Goal: Task Accomplishment & Management: Use online tool/utility

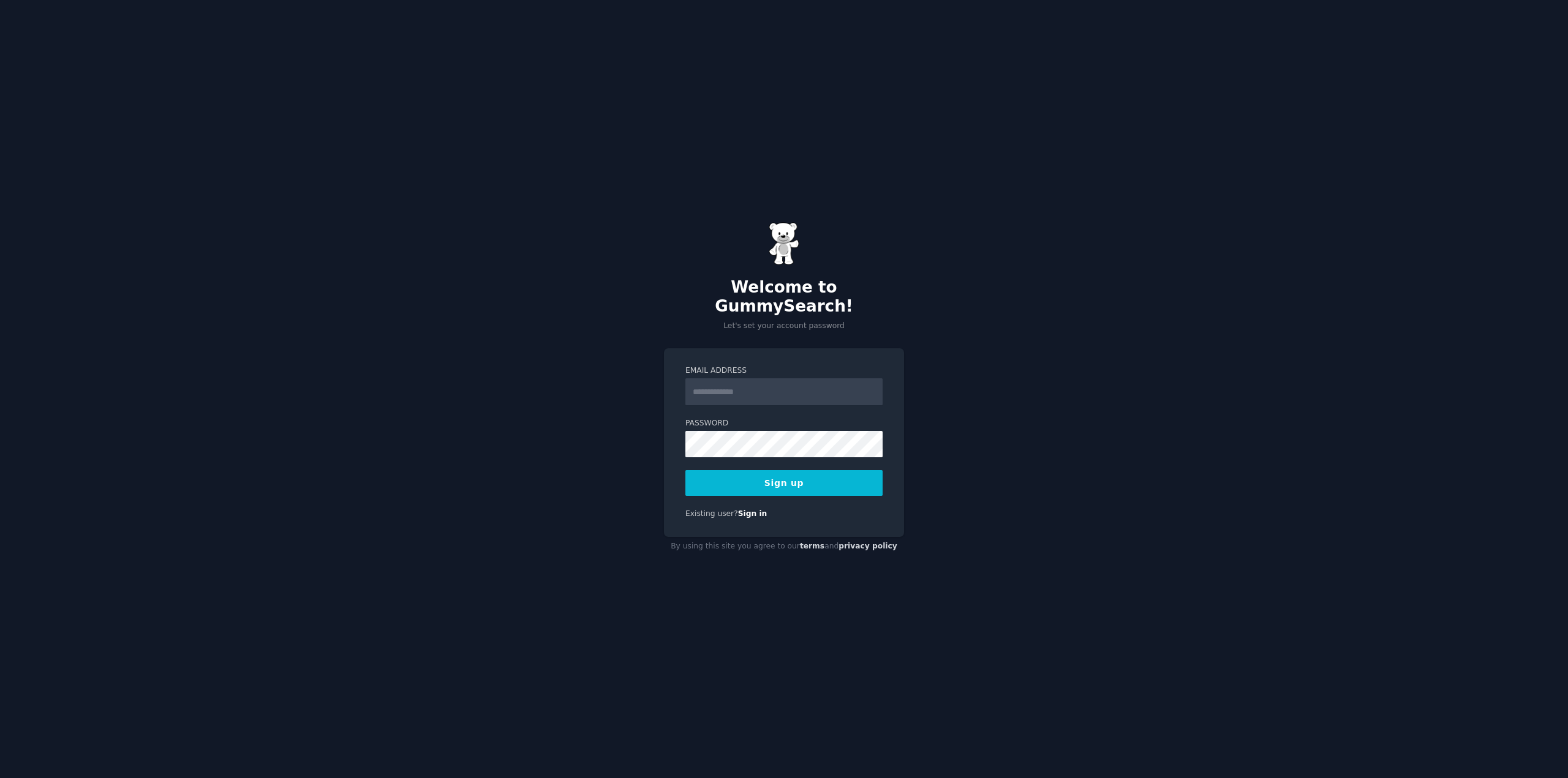
click at [711, 385] on input "Email Address" at bounding box center [784, 391] width 198 height 27
type input "**********"
click at [0, 777] on com-1password-button at bounding box center [0, 778] width 0 height 0
click at [761, 472] on button "Sign up" at bounding box center [784, 483] width 198 height 26
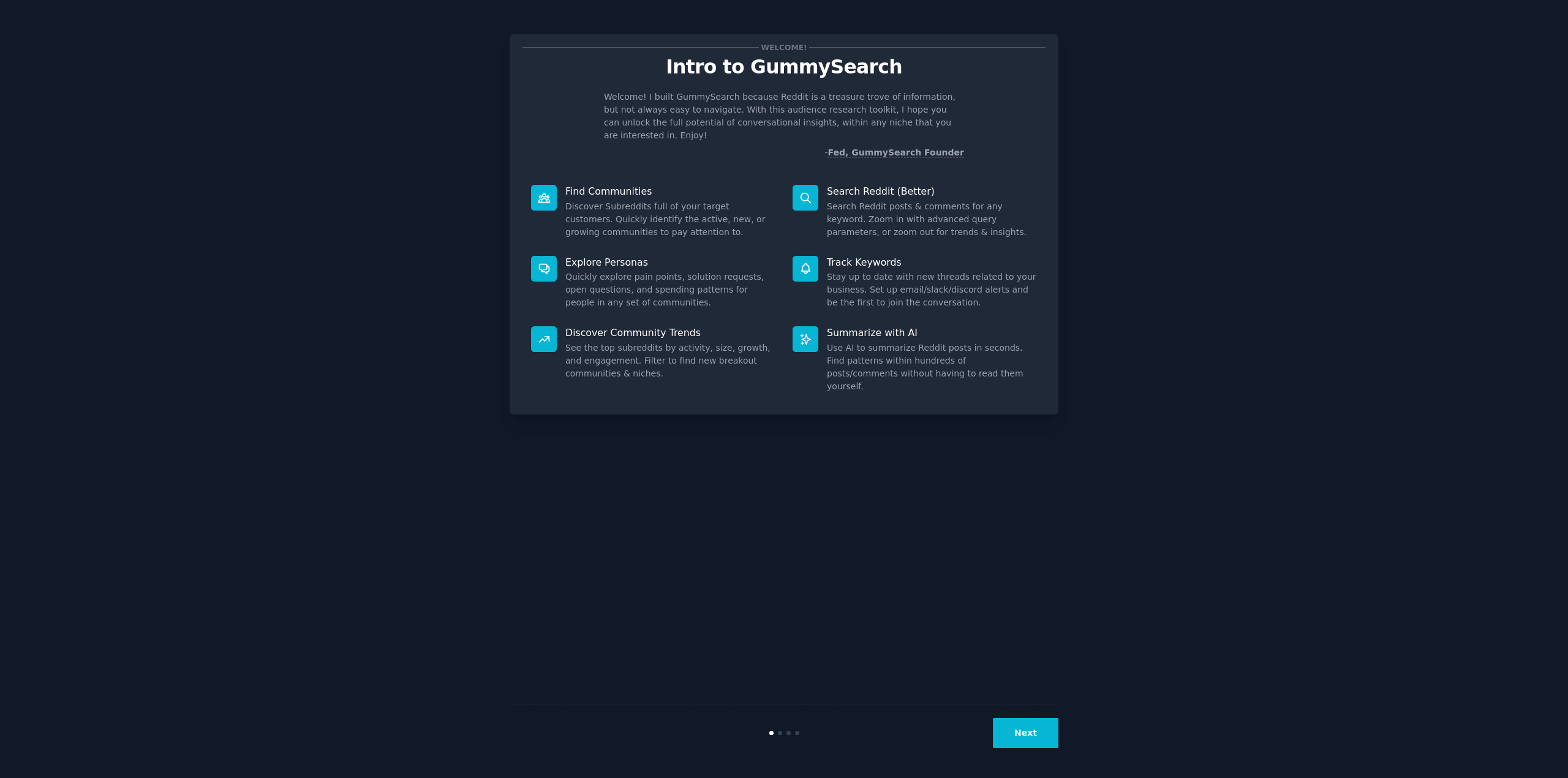
click at [1048, 742] on button "Next" at bounding box center [1025, 733] width 65 height 30
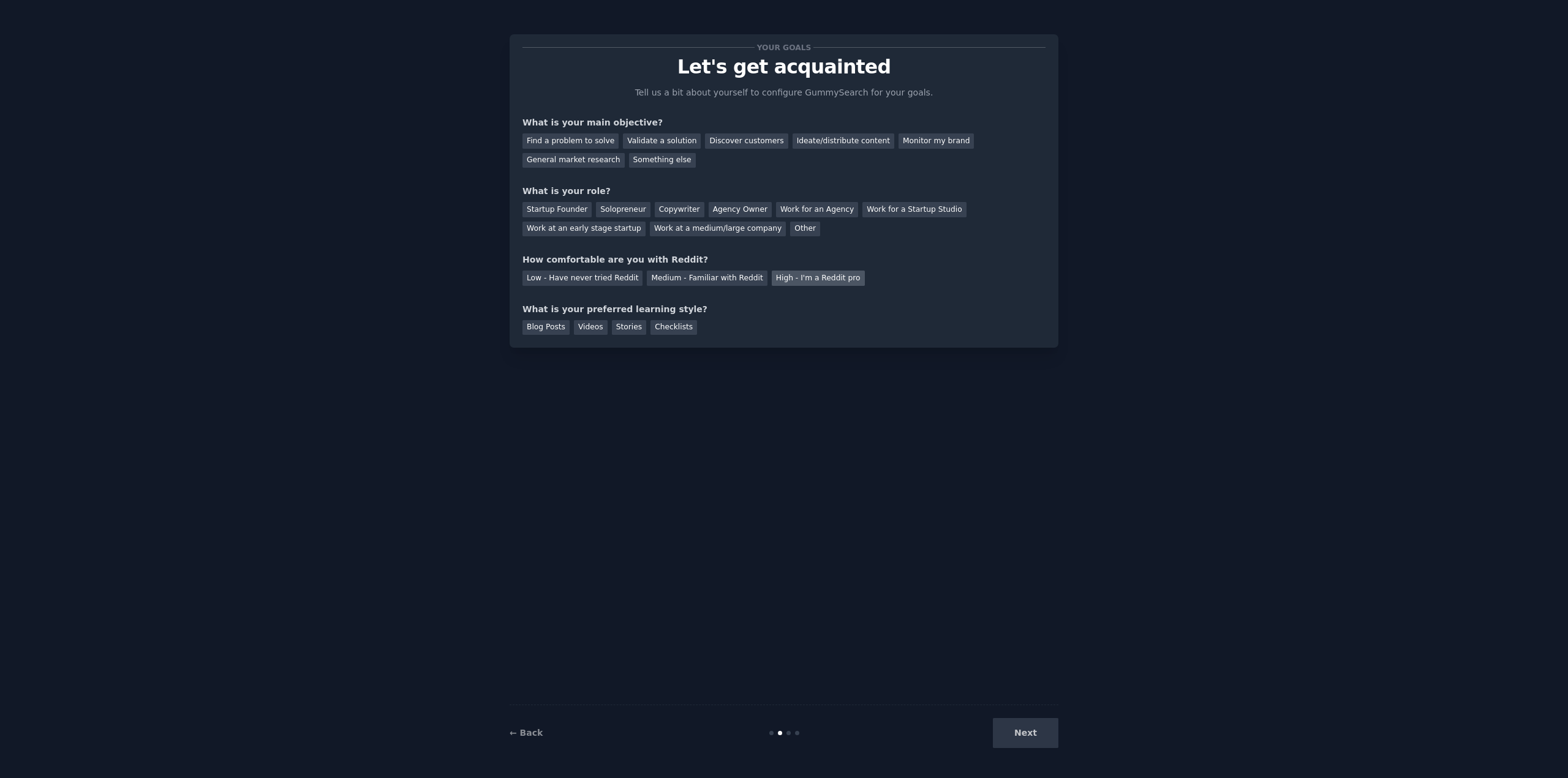
click at [772, 273] on div "High - I'm a Reddit pro" at bounding box center [818, 278] width 93 height 15
click at [790, 231] on div "Other" at bounding box center [805, 229] width 30 height 15
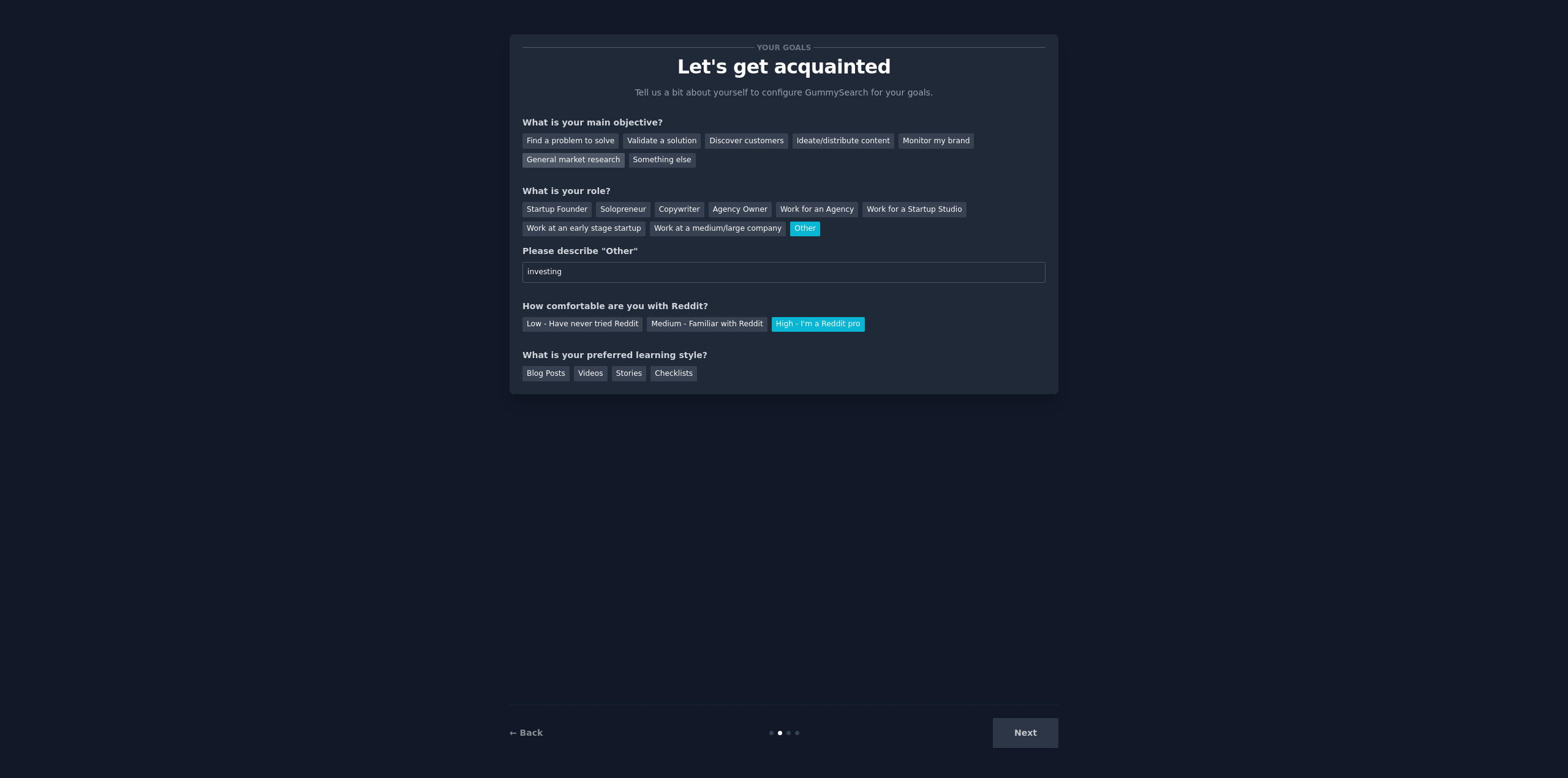
type input "investing"
click at [625, 153] on div "General market research" at bounding box center [573, 160] width 102 height 15
click at [549, 377] on div "Blog Posts" at bounding box center [546, 373] width 47 height 15
click at [1053, 739] on button "Next" at bounding box center [1025, 733] width 65 height 30
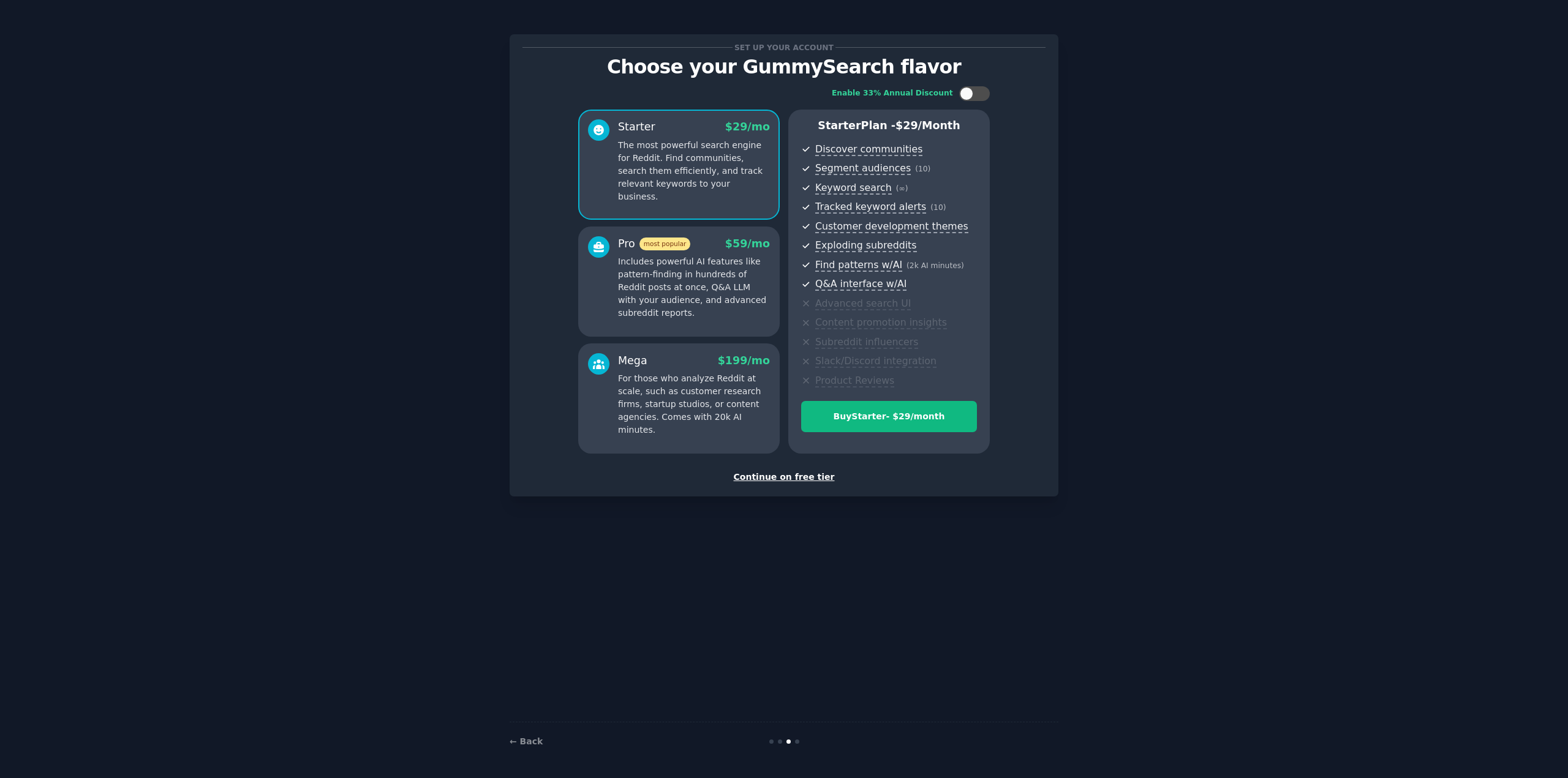
click at [808, 480] on div "Continue on free tier" at bounding box center [784, 477] width 523 height 13
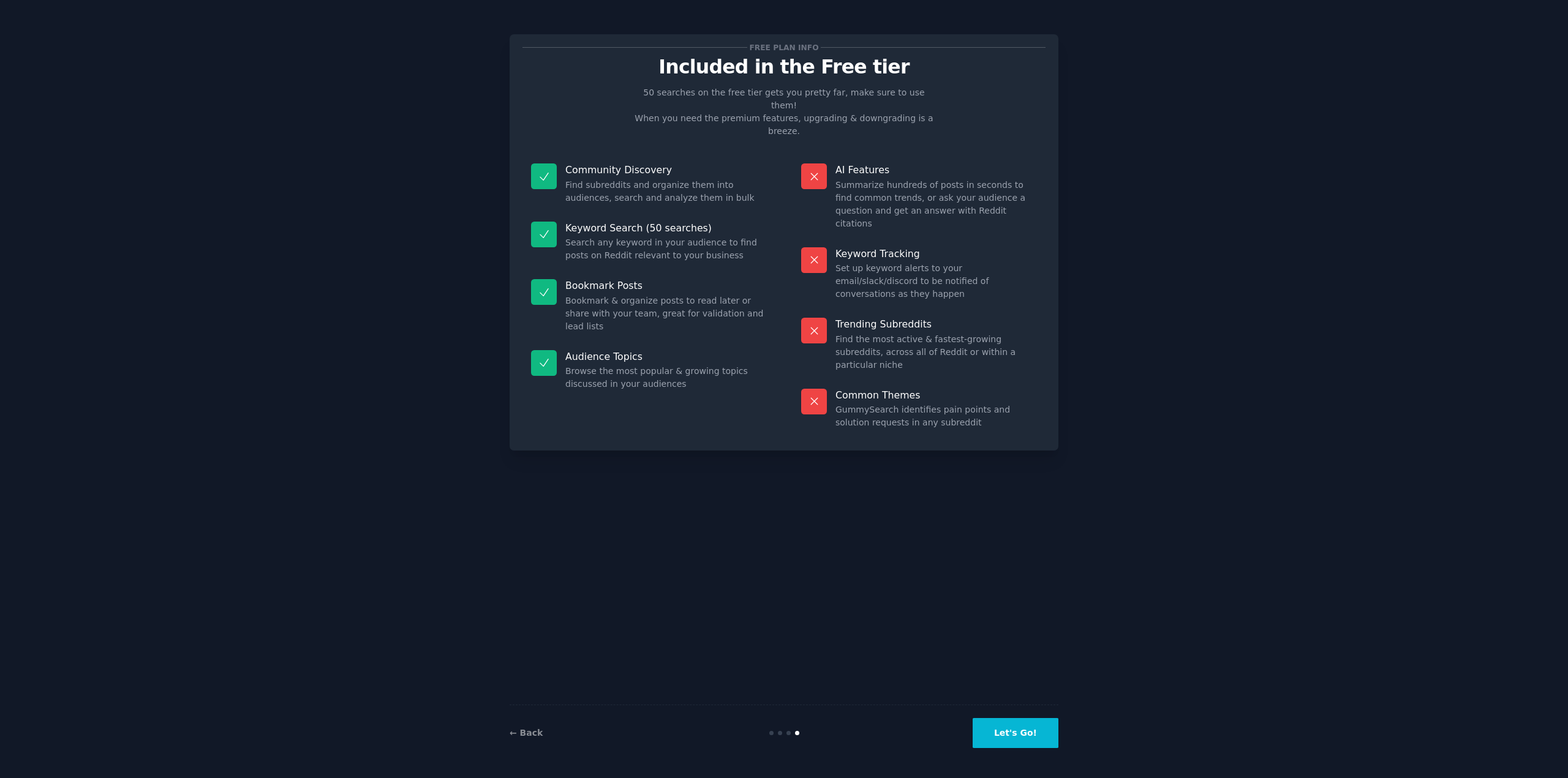
click at [1045, 734] on button "Let's Go!" at bounding box center [1015, 733] width 85 height 30
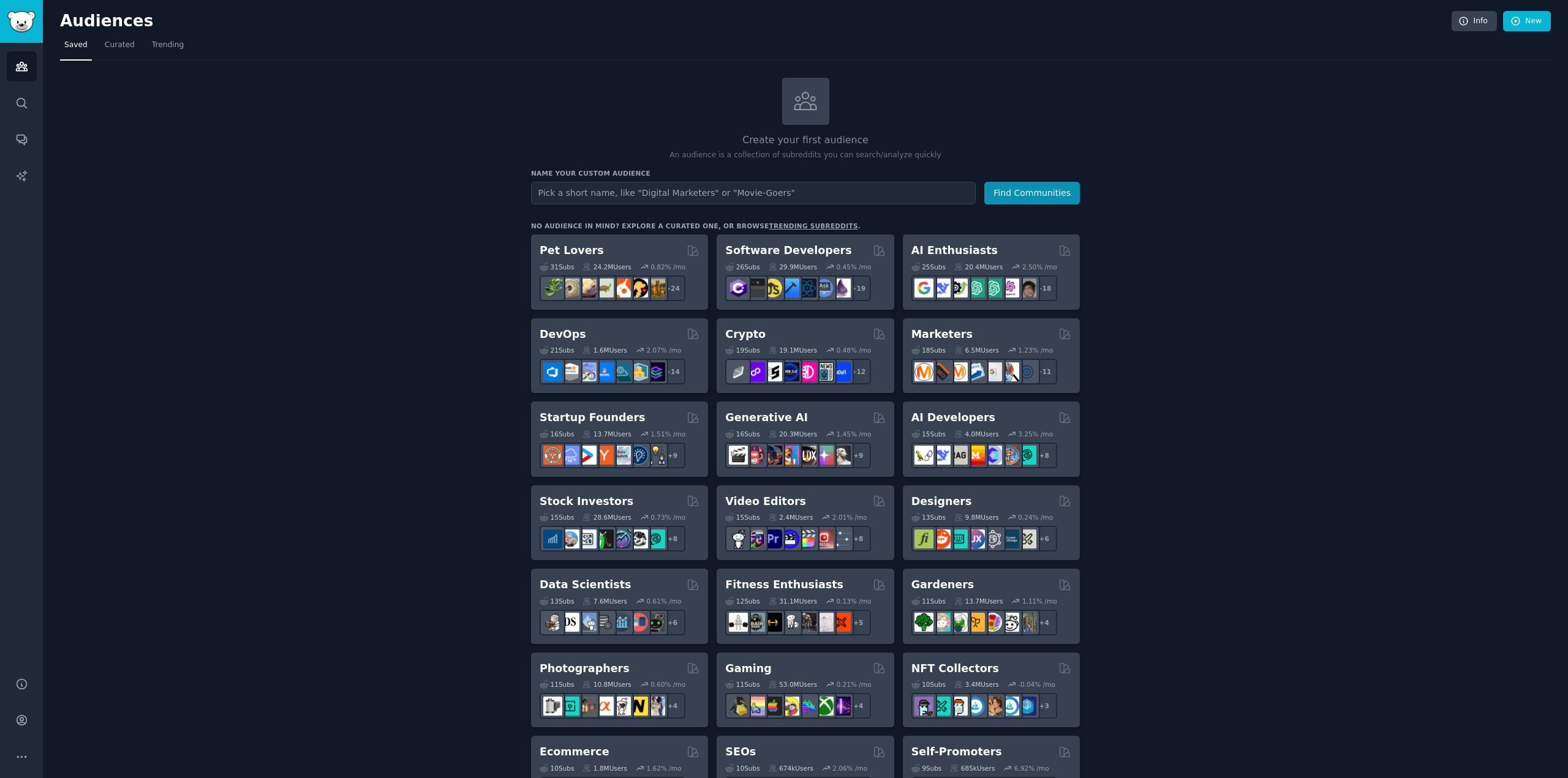
drag, startPoint x: 261, startPoint y: 345, endPoint x: 284, endPoint y: 339, distance: 23.8
click at [261, 345] on div "Create your first audience An audience is a collection of subreddits you can se…" at bounding box center [805, 744] width 1491 height 1333
click at [764, 189] on input "text" at bounding box center [753, 193] width 444 height 23
type input "pokemoninvest"
click at [9, 98] on link "Search" at bounding box center [21, 102] width 30 height 30
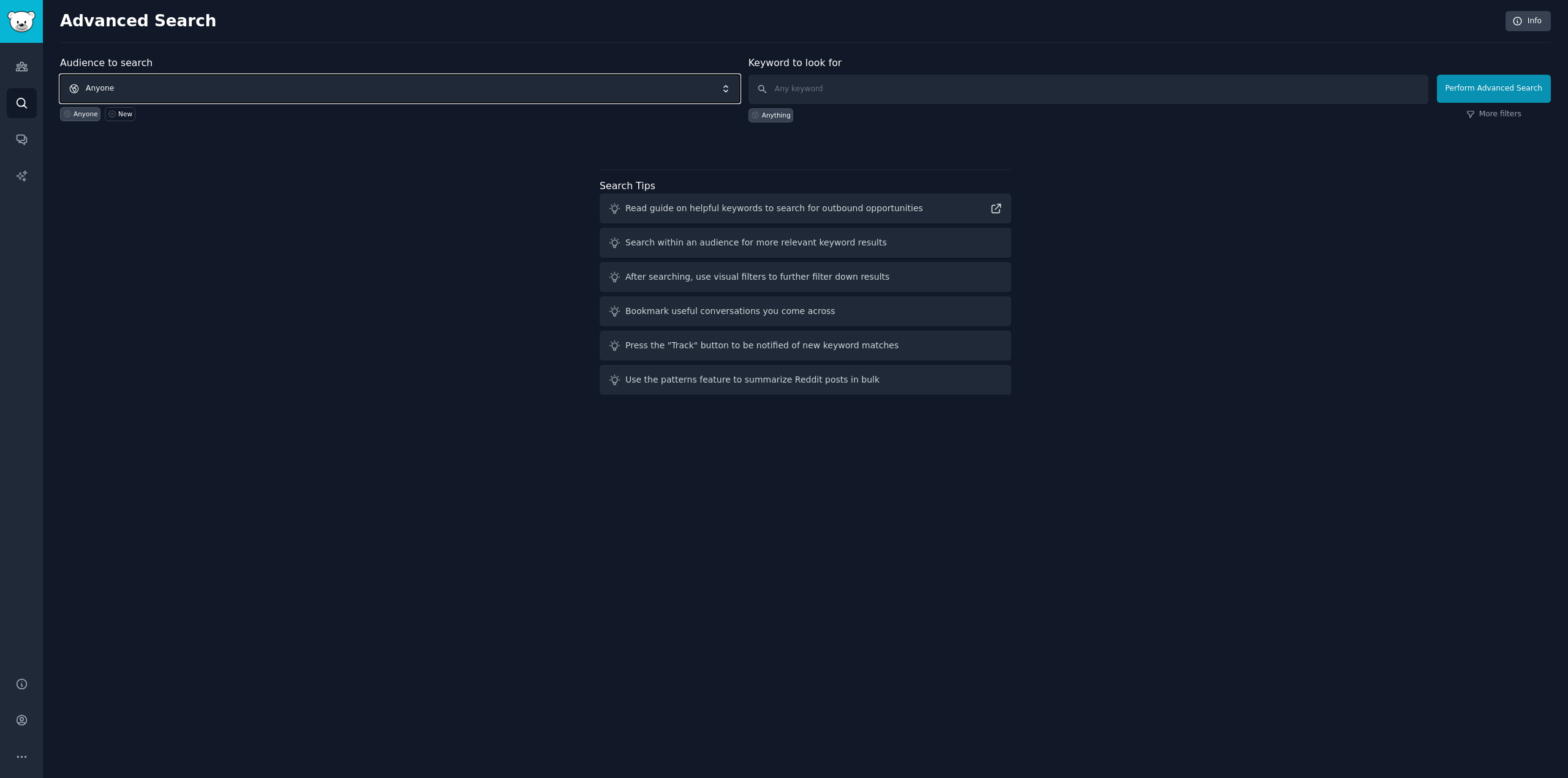
click at [373, 86] on span "Anyone" at bounding box center [399, 89] width 680 height 28
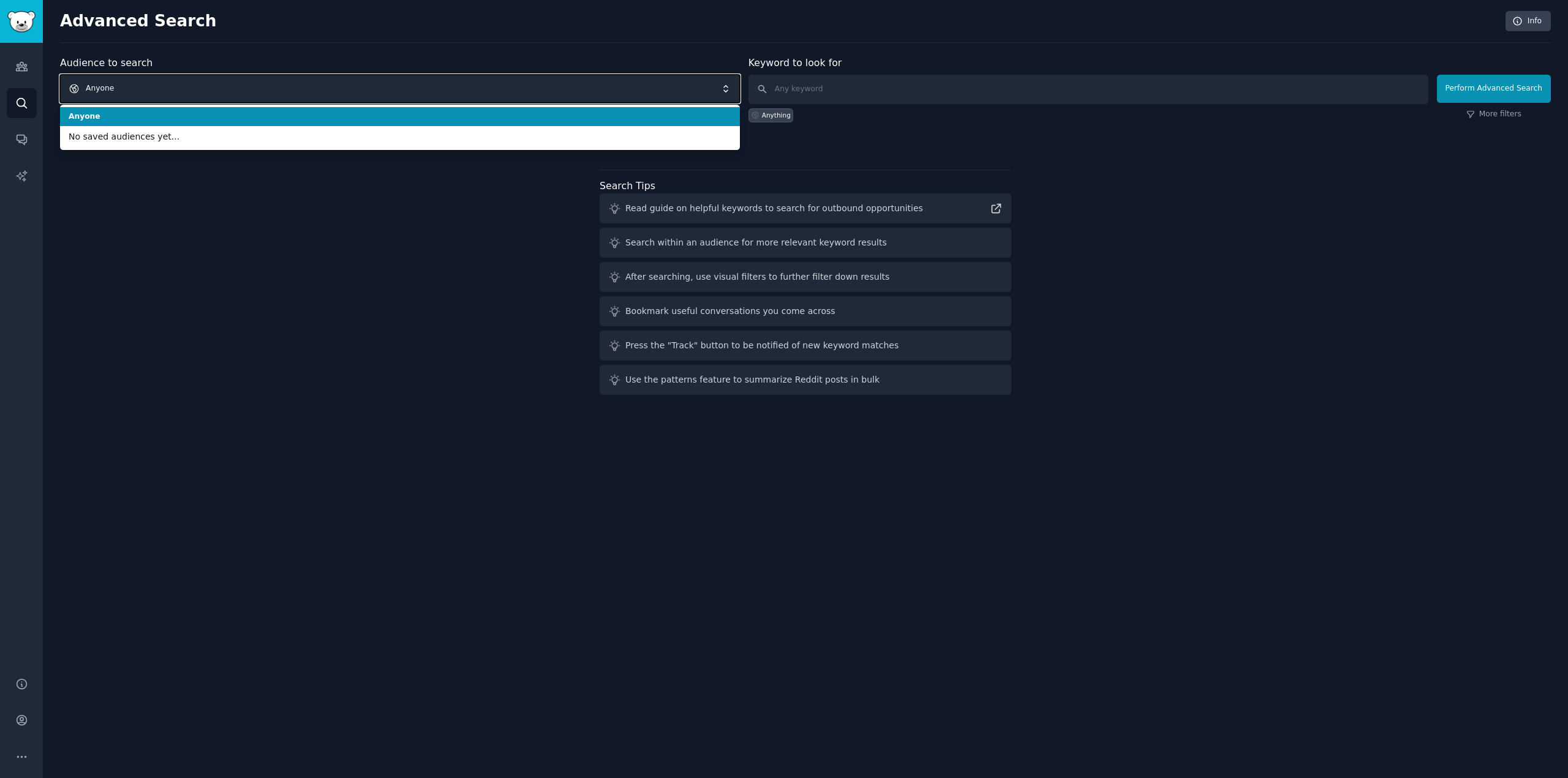
click at [371, 86] on span "Anyone" at bounding box center [399, 89] width 680 height 28
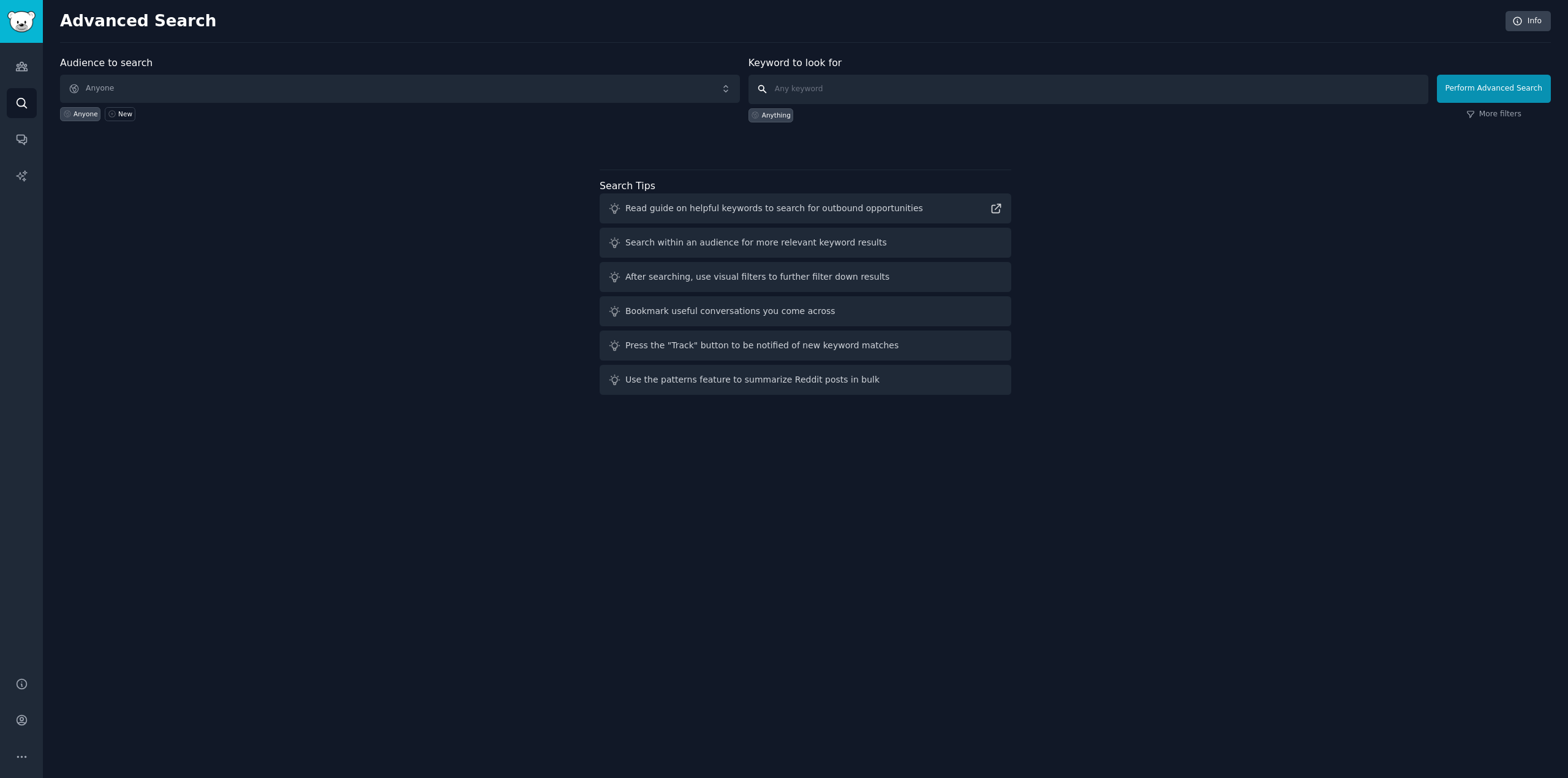
click at [999, 97] on input "text" at bounding box center [1088, 89] width 680 height 29
click at [200, 426] on div "Advanced Search Info Audience to search Anyone Anyone New Keyword to look for A…" at bounding box center [805, 389] width 1525 height 778
